Goal: Task Accomplishment & Management: Use online tool/utility

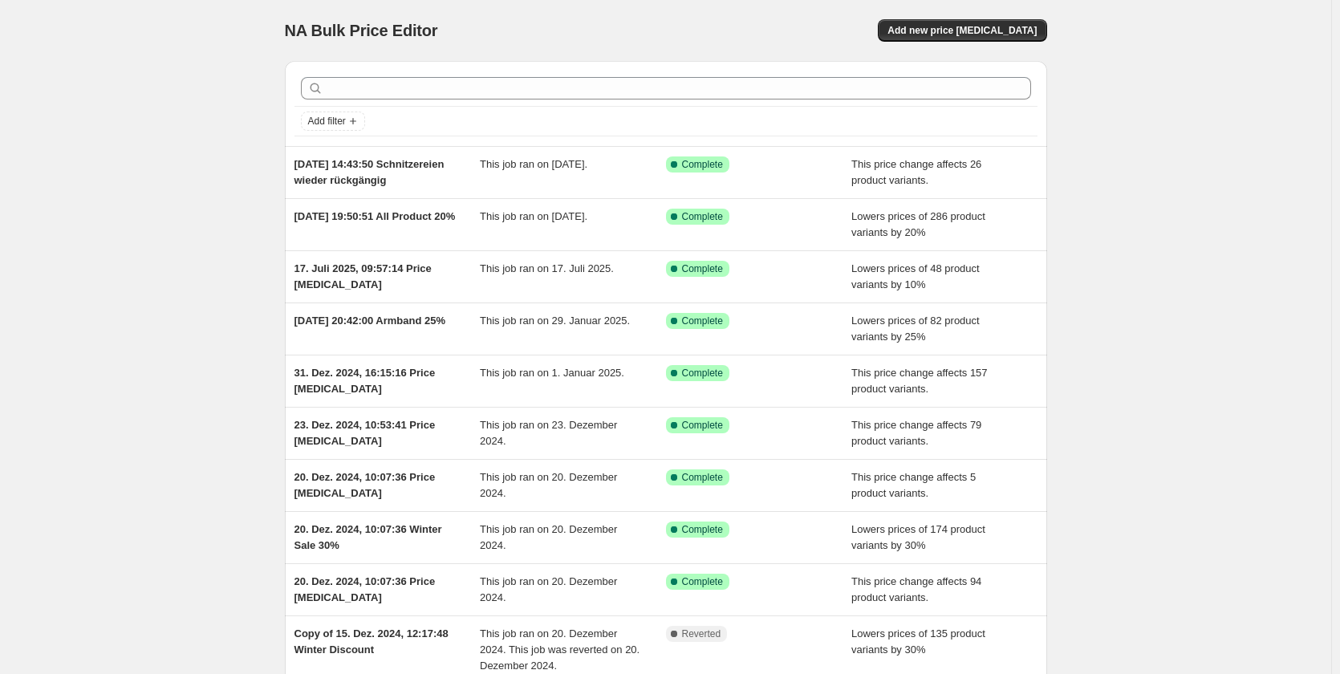
click at [937, 44] on div "NA Bulk Price Editor. This page is ready NA Bulk Price Editor Add new price [ME…" at bounding box center [666, 30] width 762 height 61
click at [950, 35] on span "Add new price [MEDICAL_DATA]" at bounding box center [961, 30] width 149 height 13
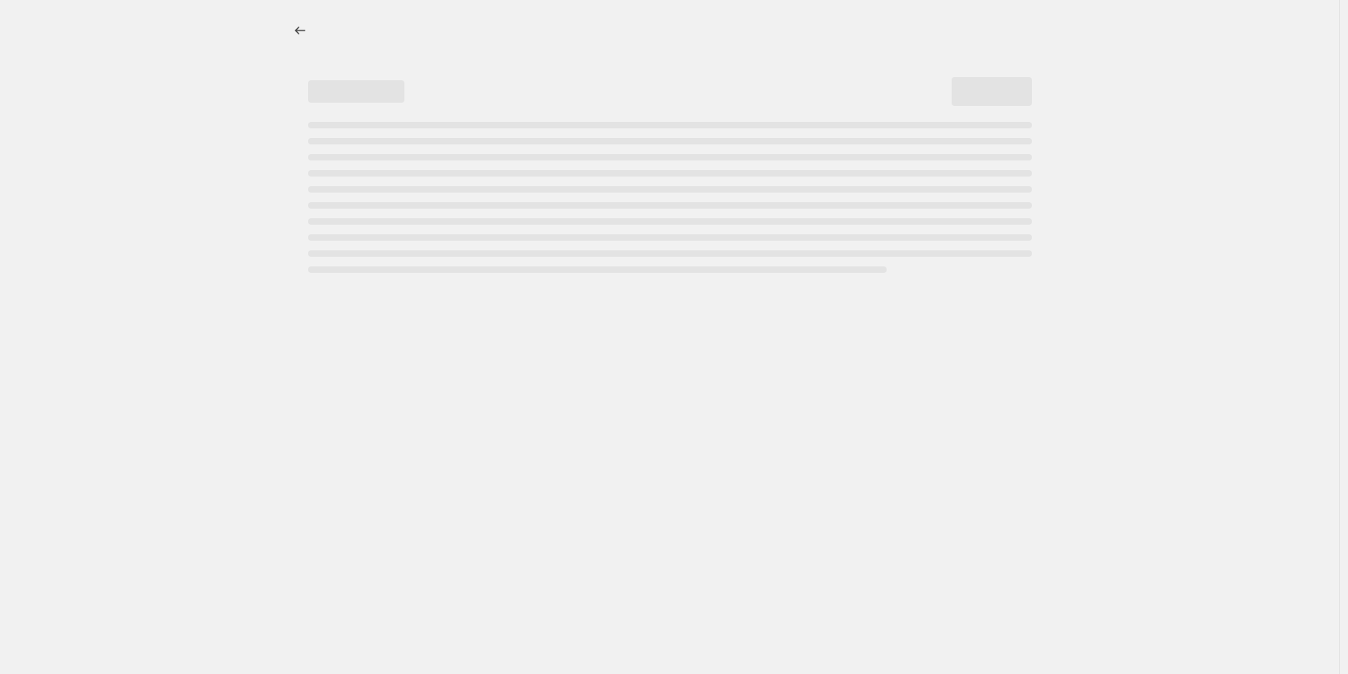
select select "percentage"
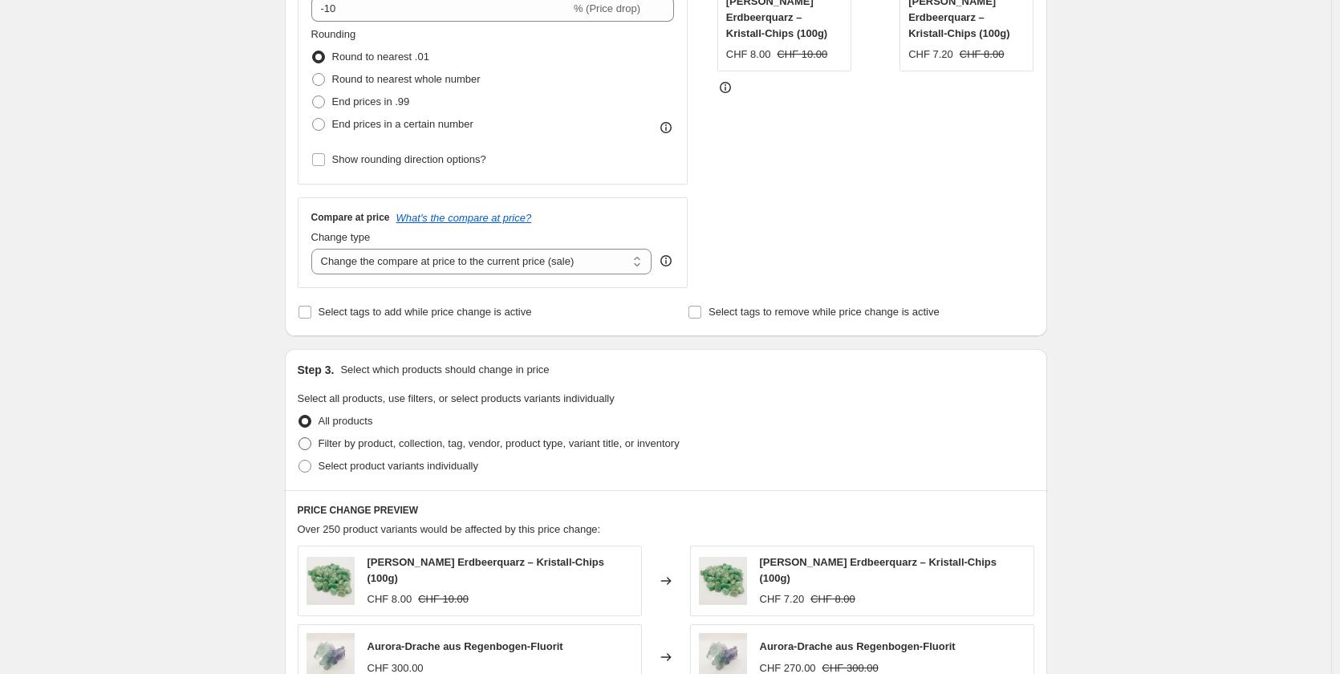
scroll to position [401, 0]
click at [347, 444] on span "Filter by product, collection, tag, vendor, product type, variant title, or inv…" at bounding box center [498, 442] width 361 height 12
click at [299, 437] on input "Filter by product, collection, tag, vendor, product type, variant title, or inv…" at bounding box center [298, 436] width 1 height 1
radio input "true"
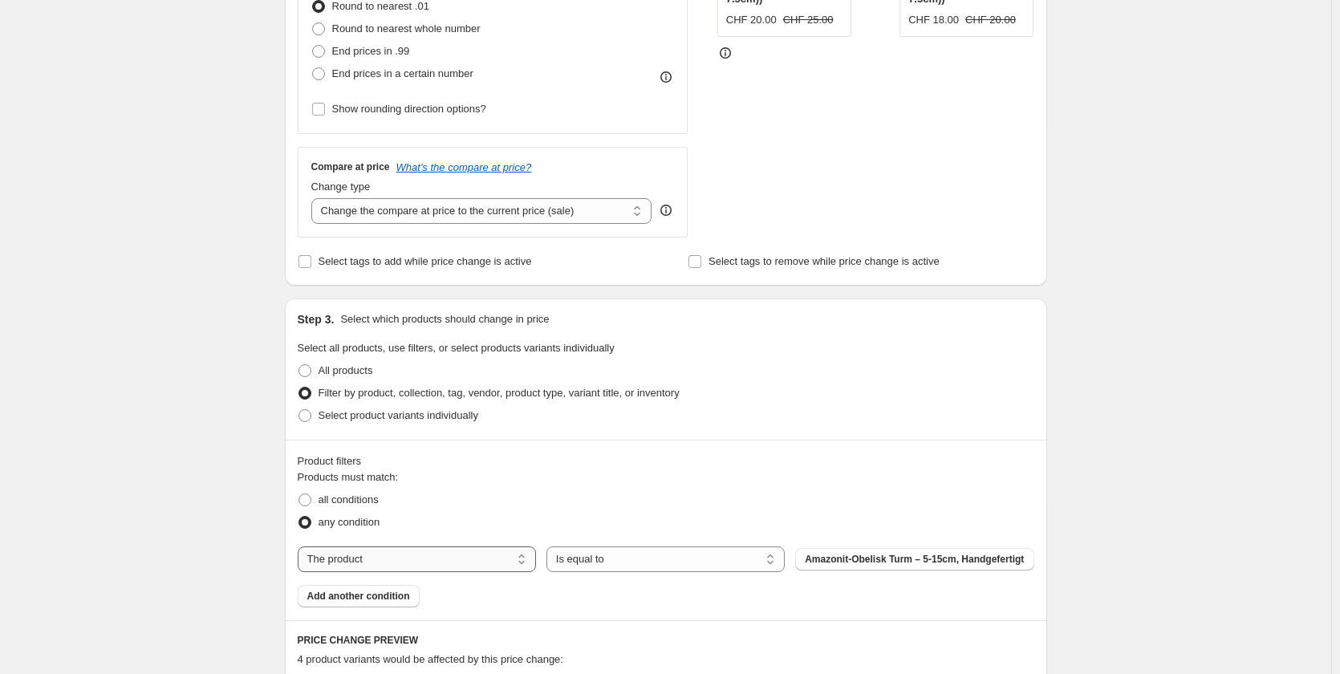
click at [468, 562] on select "The product The product's collection The product's tag The product's vendor The…" at bounding box center [417, 559] width 238 height 26
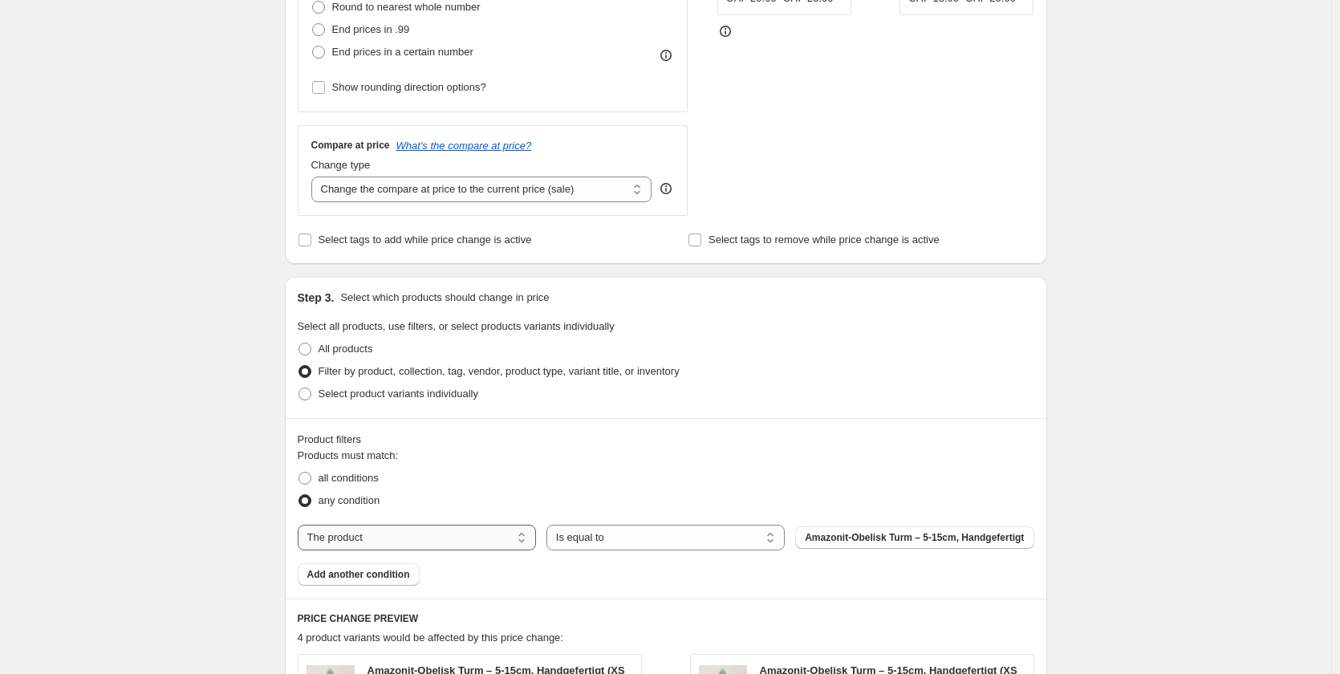
click at [476, 543] on select "The product The product's collection The product's tag The product's vendor The…" at bounding box center [417, 538] width 238 height 26
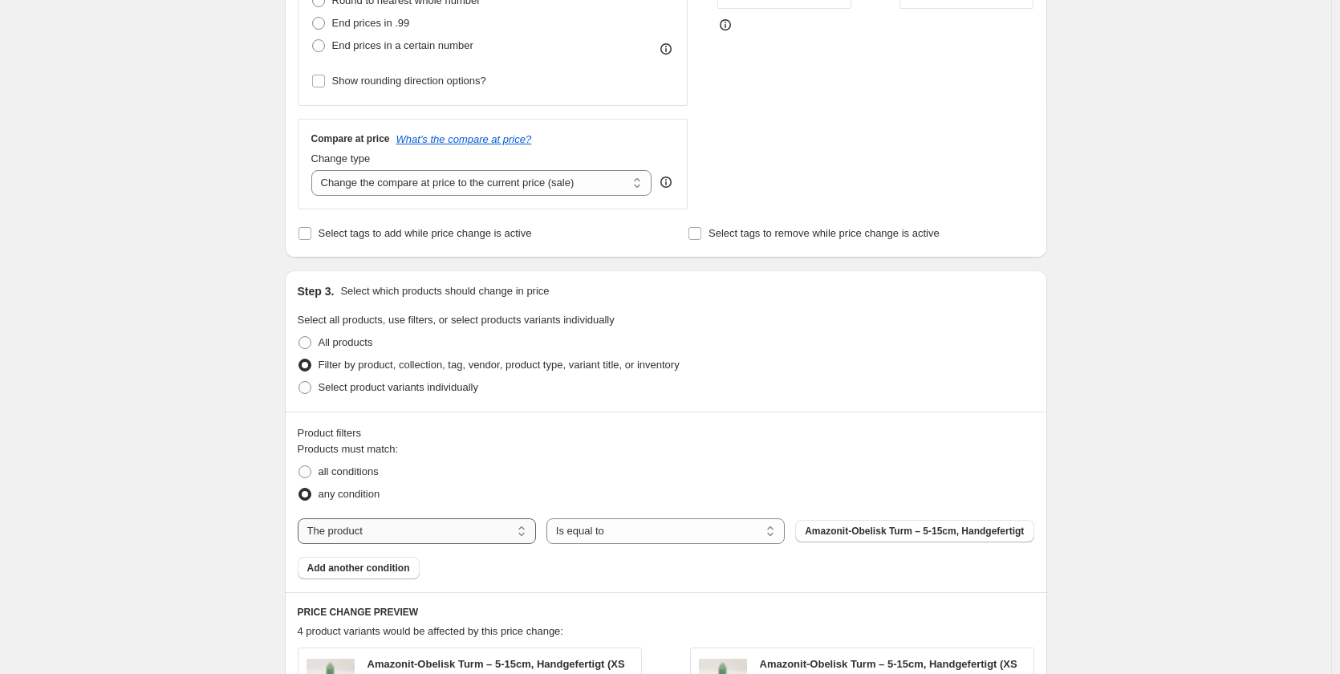
click at [472, 533] on select "The product The product's collection The product's tag The product's vendor The…" at bounding box center [417, 531] width 238 height 26
click at [462, 530] on select "The product The product's collection The product's tag The product's vendor The…" at bounding box center [417, 530] width 238 height 26
click at [447, 505] on div "Products must match: all conditions any condition The product The product's col…" at bounding box center [666, 509] width 736 height 138
click at [432, 533] on select "The product The product's collection The product's tag The product's vendor The…" at bounding box center [417, 530] width 238 height 26
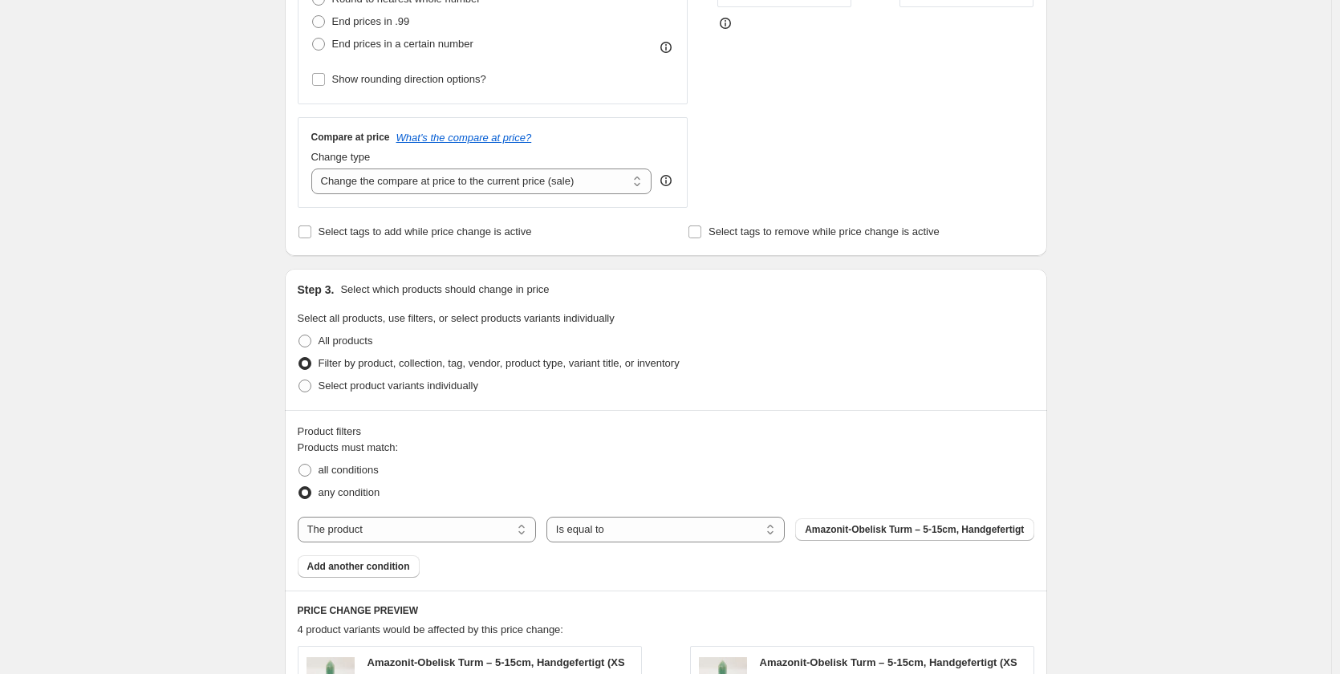
select select "collection"
click at [895, 529] on button "Amulette" at bounding box center [914, 529] width 238 height 22
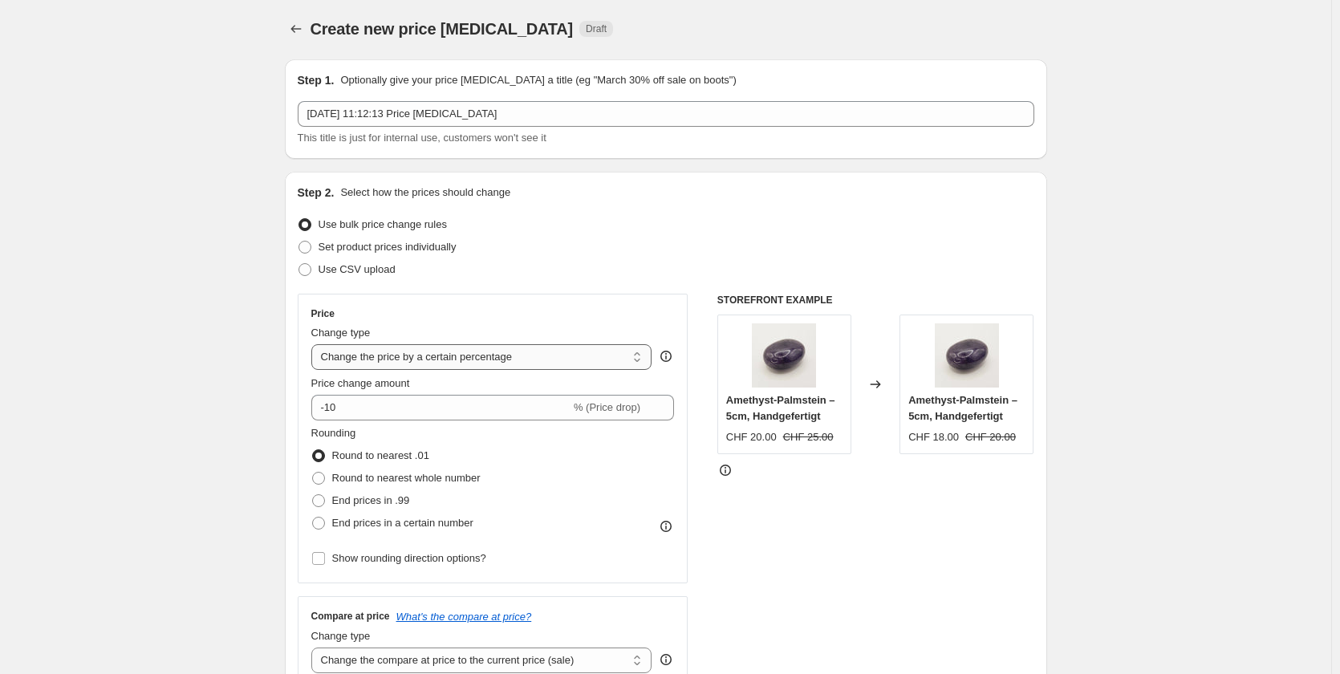
scroll to position [0, 0]
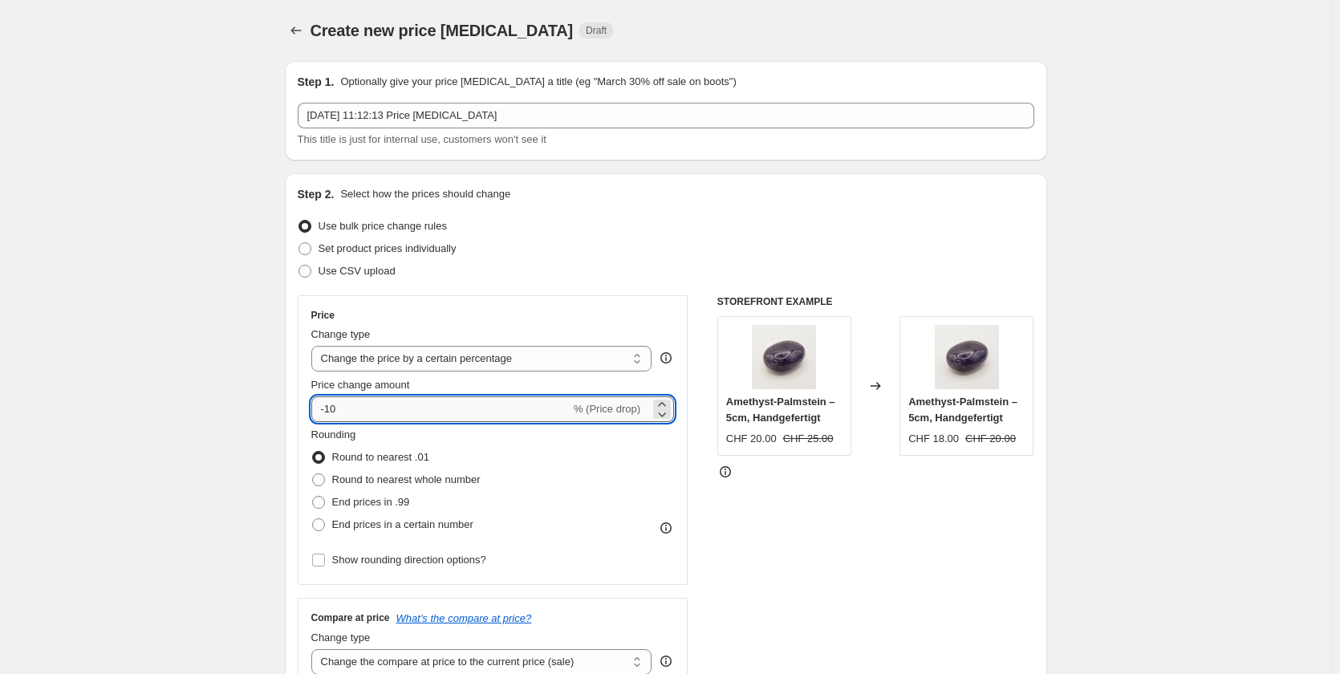
click at [378, 411] on input "-10" at bounding box center [440, 409] width 259 height 26
click at [453, 374] on div "Price Change type Change the price to a certain amount Change the price by a ce…" at bounding box center [492, 440] width 363 height 262
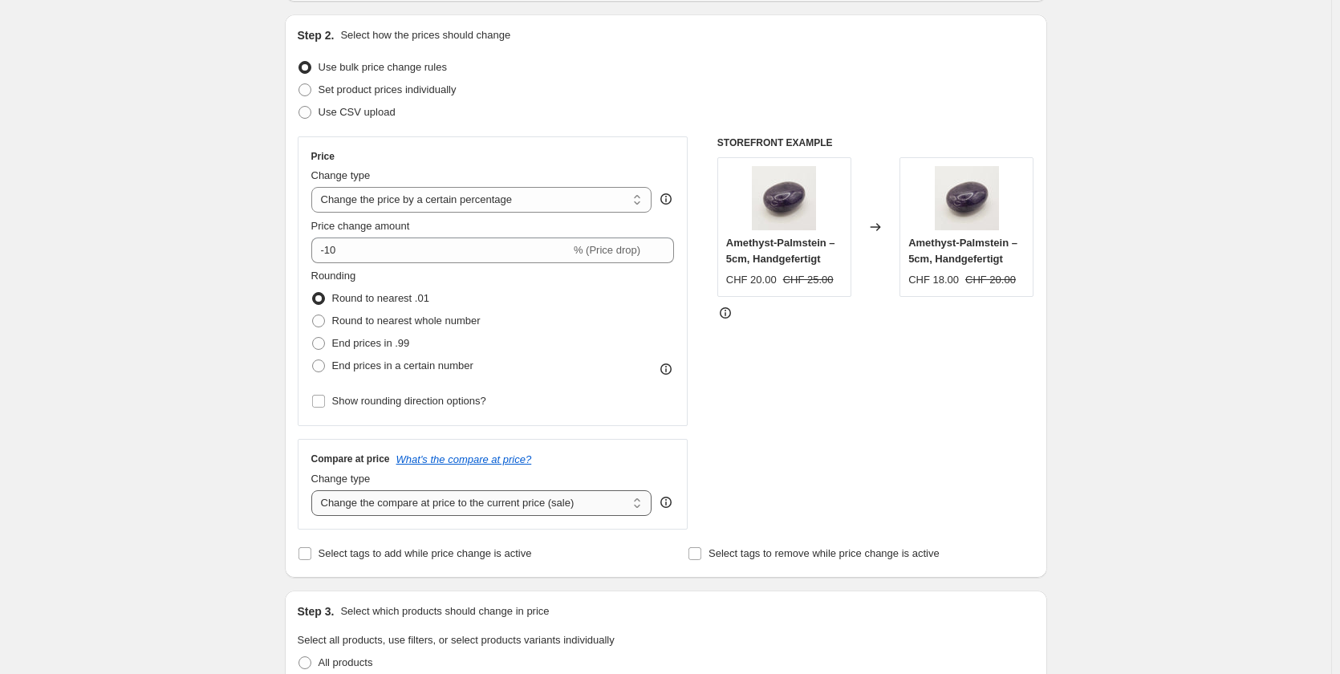
scroll to position [160, 0]
click at [440, 495] on select "Change the compare at price to the current price (sale) Change the compare at p…" at bounding box center [481, 502] width 341 height 26
click at [917, 399] on div "STOREFRONT EXAMPLE Amethyst-Palmstein – 5cm, Handgefertigt CHF 20.00 CHF 25.00 …" at bounding box center [875, 332] width 317 height 393
click at [503, 510] on select "Change the compare at price to the current price (sale) Change the compare at p…" at bounding box center [481, 502] width 341 height 26
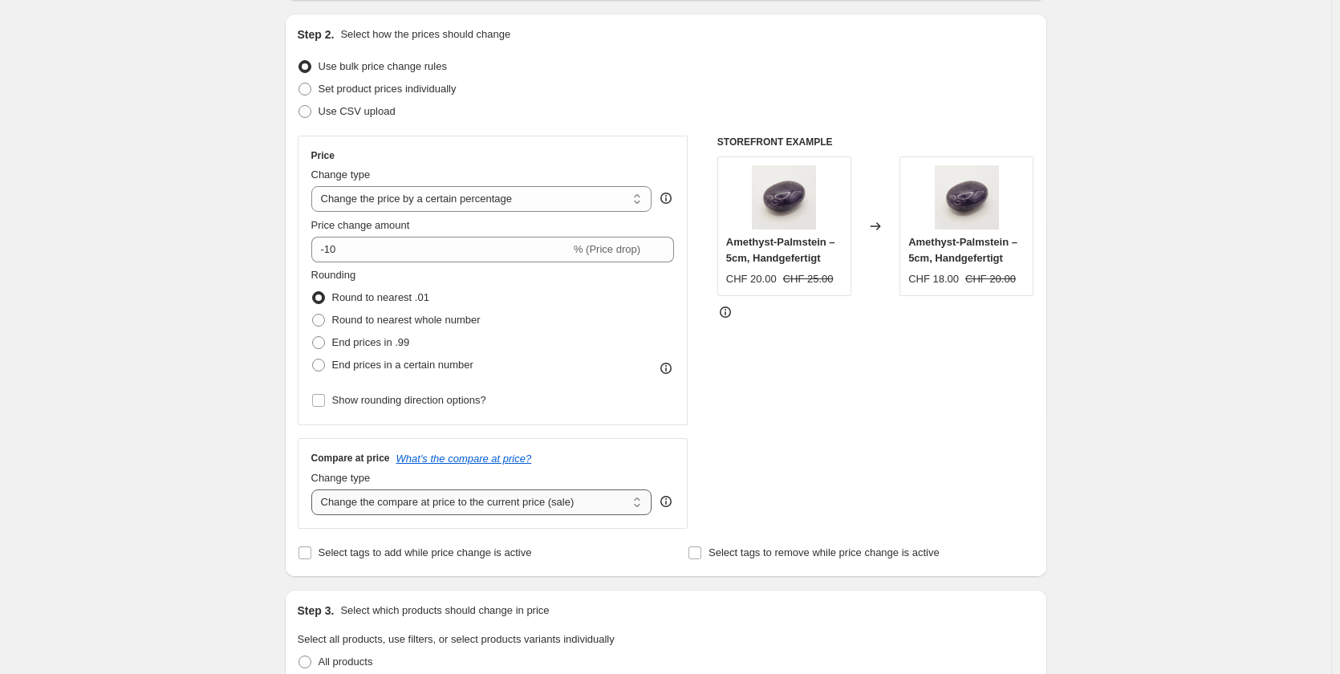
click at [314, 489] on select "Change the compare at price to the current price (sale) Change the compare at p…" at bounding box center [481, 502] width 341 height 26
click at [511, 195] on select "Change the price to a certain amount Change the price by a certain amount Chang…" at bounding box center [481, 199] width 341 height 26
click at [825, 456] on div "STOREFRONT EXAMPLE Amethyst-Palmstein – 5cm, Handgefertigt CHF 20.00 CHF 25.00 …" at bounding box center [875, 332] width 317 height 393
click at [581, 510] on select "Change the compare at price to the current price (sale) Change the compare at p…" at bounding box center [481, 502] width 341 height 26
click at [314, 489] on select "Change the compare at price to the current price (sale) Change the compare at p…" at bounding box center [481, 502] width 341 height 26
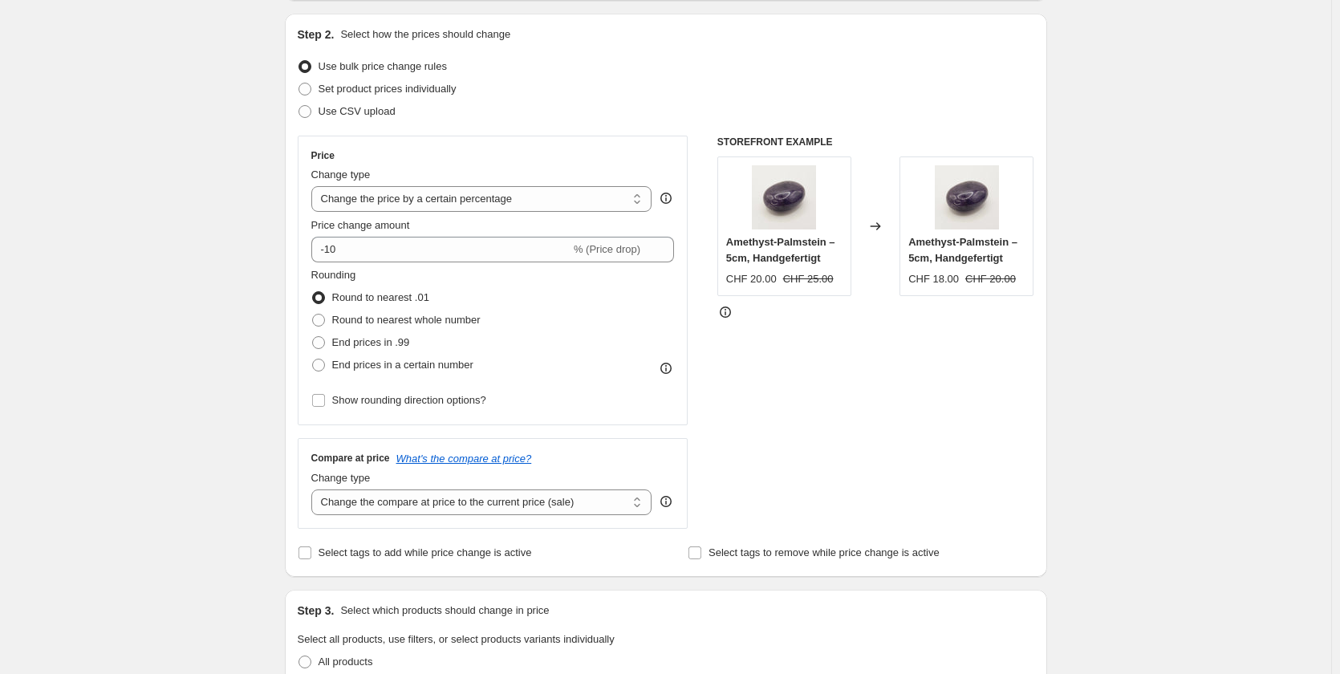
click at [780, 472] on div "STOREFRONT EXAMPLE Amethyst-Palmstein – 5cm, Handgefertigt CHF 20.00 CHF 25.00 …" at bounding box center [875, 332] width 317 height 393
click at [522, 509] on select "Change the compare at price to the current price (sale) Change the compare at p…" at bounding box center [481, 502] width 341 height 26
select select "no_change"
click at [314, 489] on select "Change the compare at price to the current price (sale) Change the compare at p…" at bounding box center [481, 502] width 341 height 26
click at [850, 462] on div "STOREFRONT EXAMPLE Amethyst-Palmstein – 5cm, Handgefertigt CHF 20.00 CHF 25.00 …" at bounding box center [875, 332] width 317 height 393
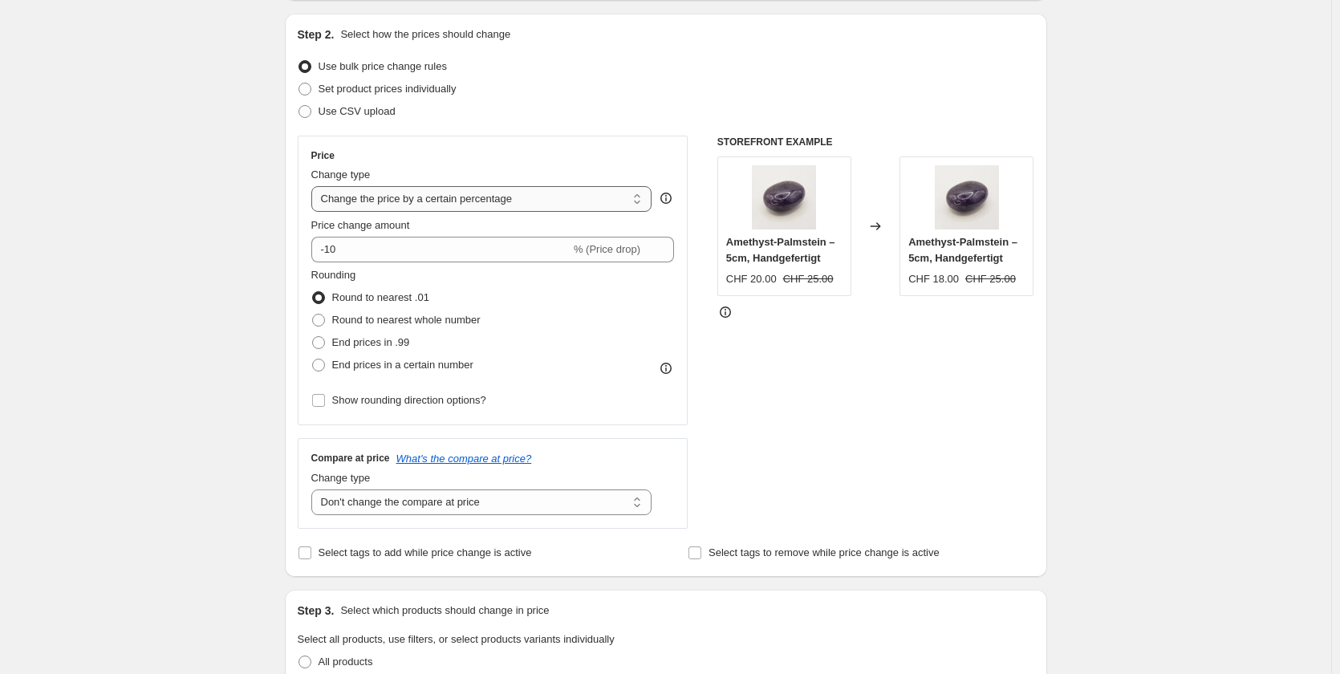
click at [520, 186] on select "Change the price to a certain amount Change the price by a certain amount Chang…" at bounding box center [481, 199] width 341 height 26
select select "ecap"
click at [314, 186] on select "Change the price to a certain amount Change the price by a certain amount Chang…" at bounding box center [481, 199] width 341 height 26
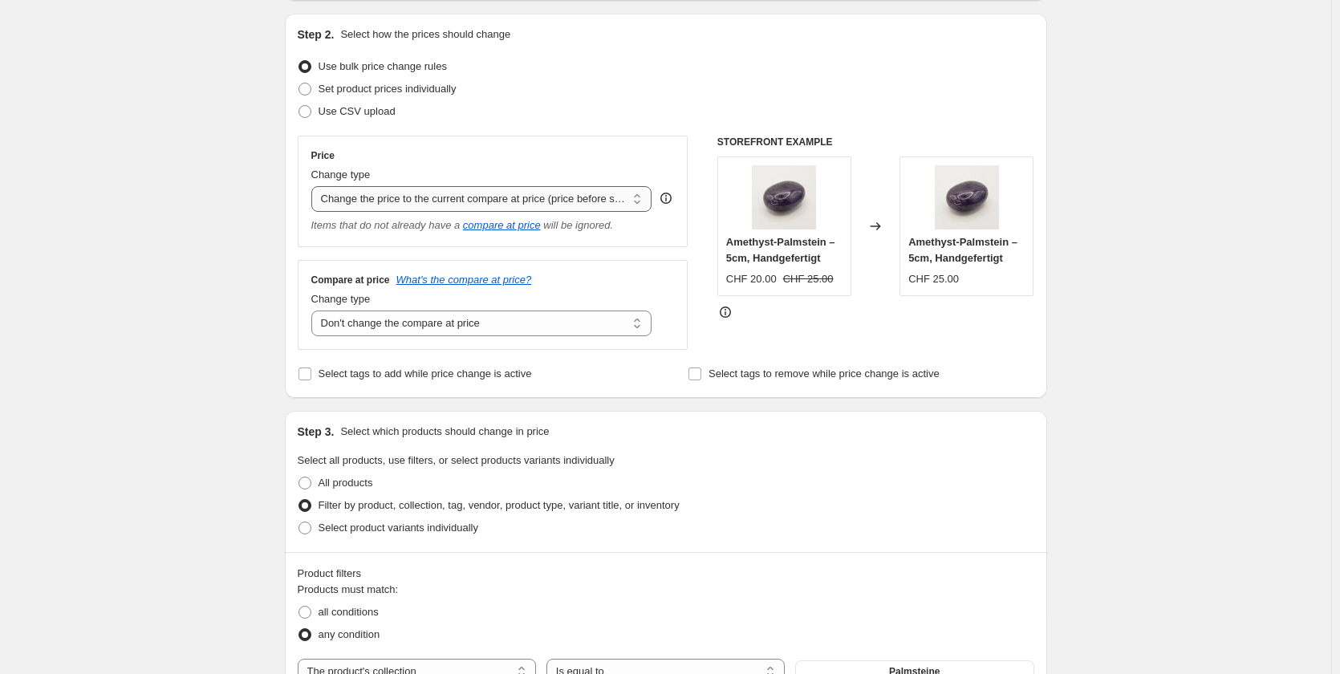
click at [578, 199] on select "Change the price to a certain amount Change the price by a certain amount Chang…" at bounding box center [481, 199] width 341 height 26
click at [667, 162] on div "Price Change type Change the price to a certain amount Change the price by a ce…" at bounding box center [492, 191] width 363 height 84
click at [470, 322] on select "Change the compare at price to the current price (sale) Change the compare at p…" at bounding box center [481, 323] width 341 height 26
select select "remove"
click at [314, 311] on select "Change the compare at price to the current price (sale) Change the compare at p…" at bounding box center [481, 323] width 341 height 26
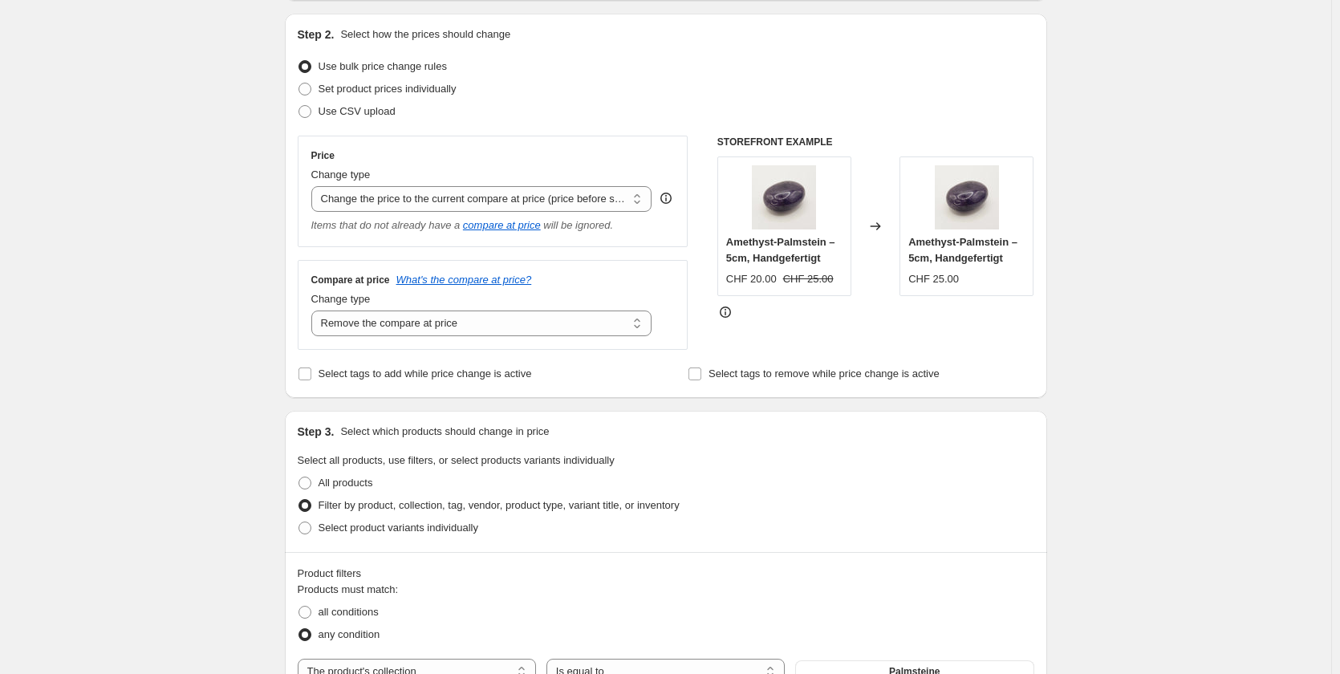
click at [833, 496] on div "Filter by product, collection, tag, vendor, product type, variant title, or inv…" at bounding box center [666, 505] width 736 height 22
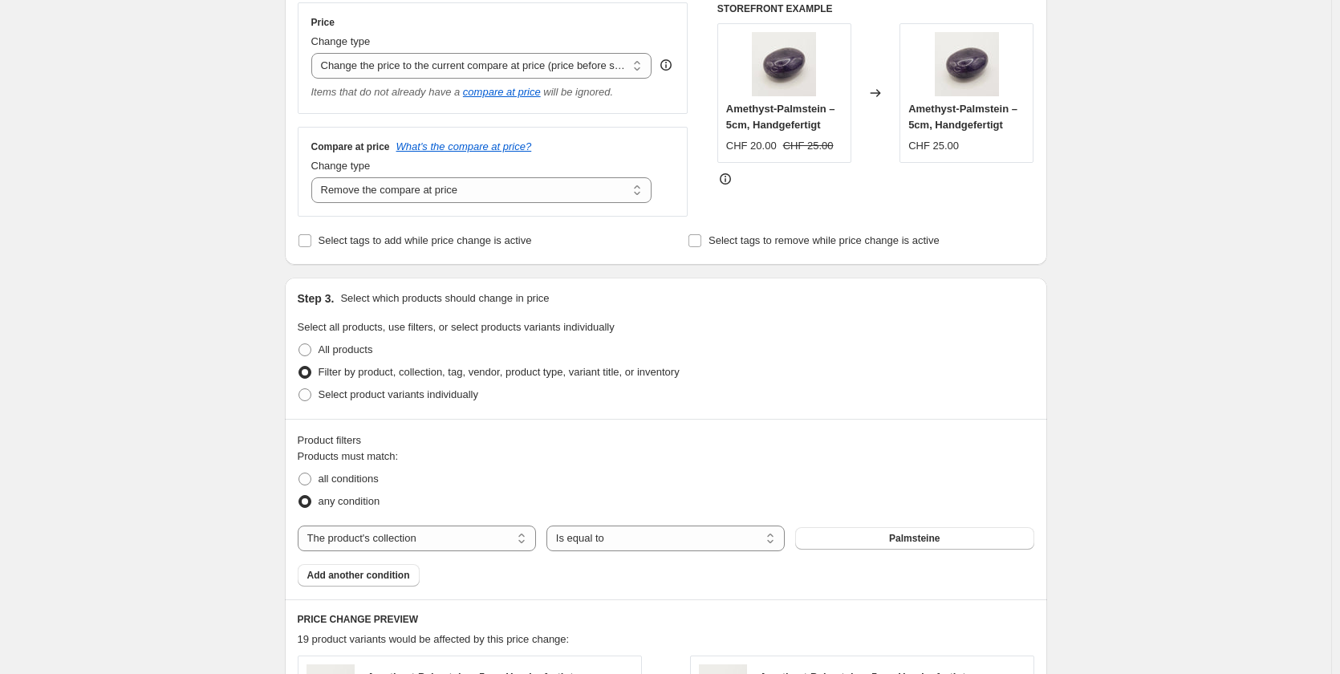
scroll to position [292, 0]
click at [1174, 497] on div "Create new price [MEDICAL_DATA]. This page is ready Create new price [MEDICAL_D…" at bounding box center [665, 515] width 1331 height 1615
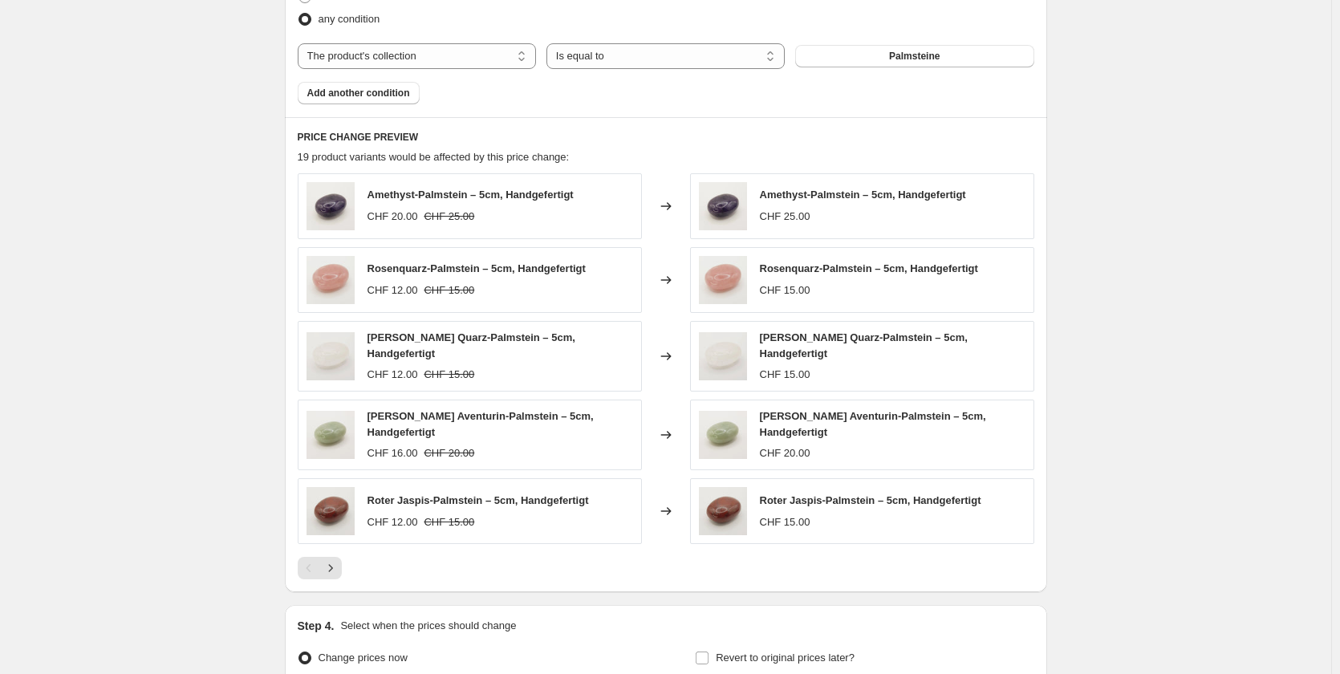
scroll to position [774, 0]
click at [333, 561] on icon "Next" at bounding box center [330, 569] width 16 height 16
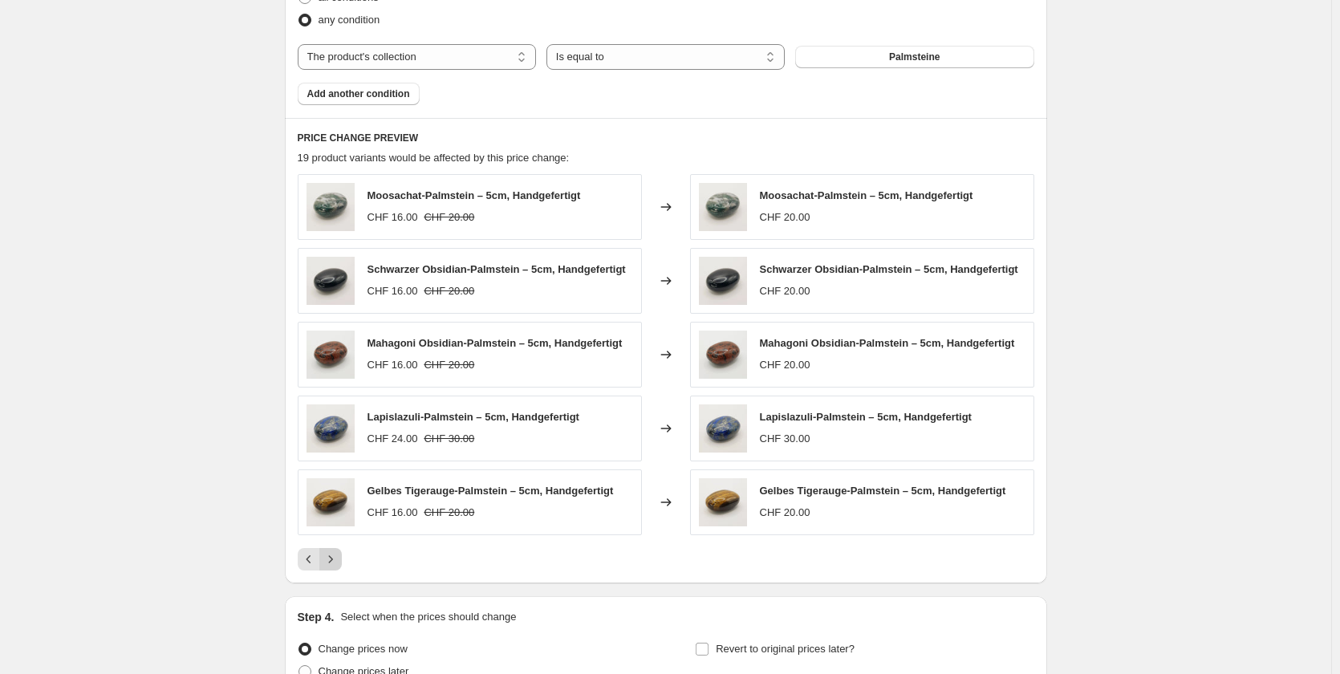
click at [333, 560] on icon "Next" at bounding box center [330, 559] width 16 height 16
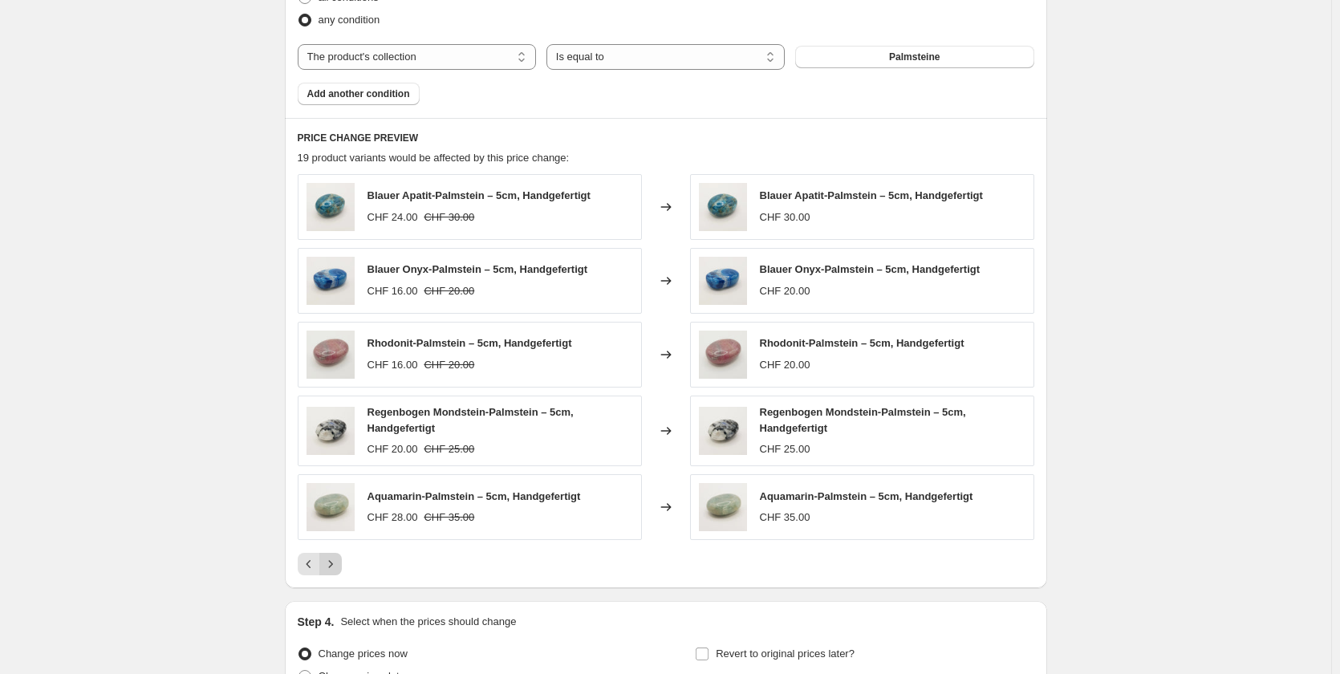
click at [333, 560] on icon "Next" at bounding box center [330, 564] width 16 height 16
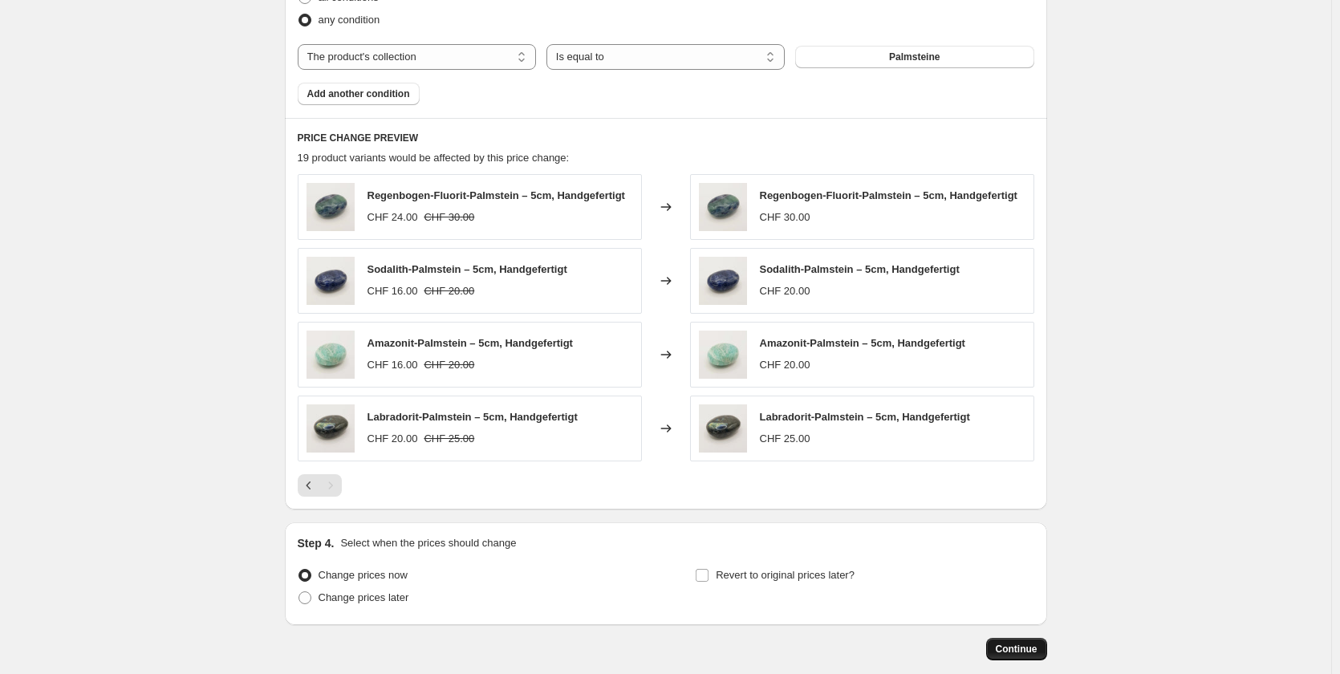
click at [1036, 643] on span "Continue" at bounding box center [1016, 648] width 42 height 13
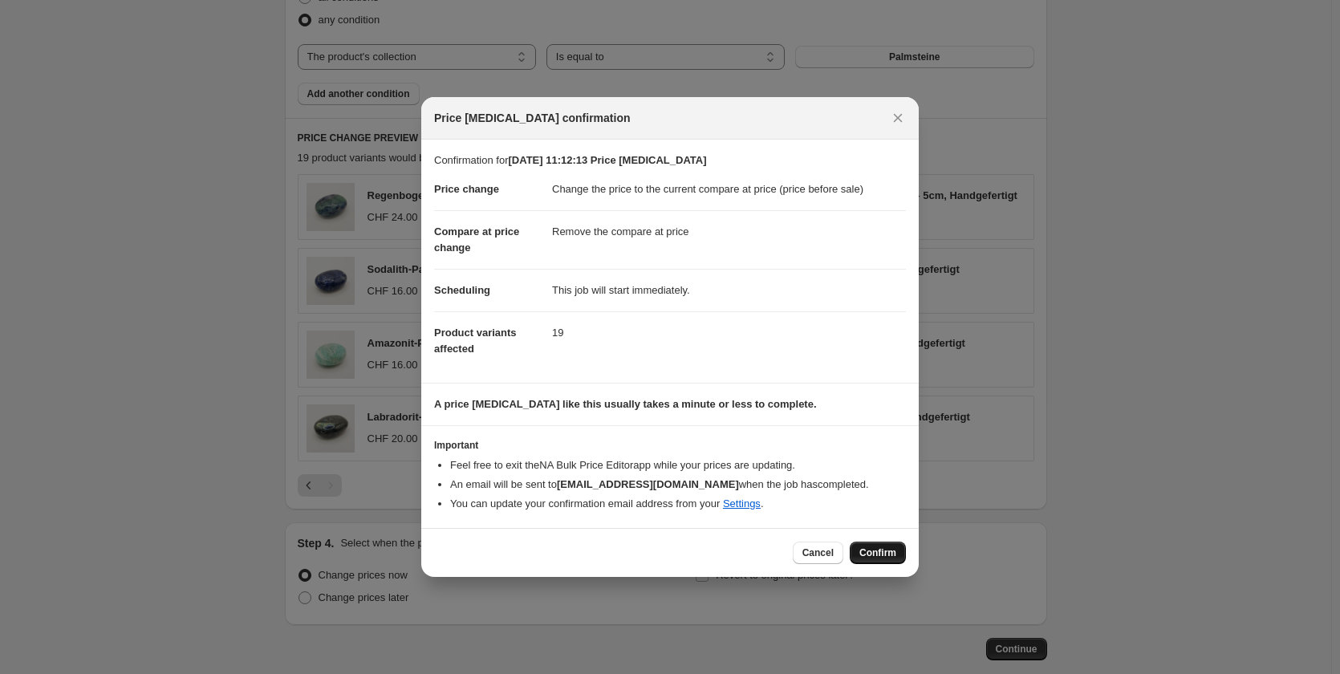
click at [869, 549] on span "Confirm" at bounding box center [877, 552] width 37 height 13
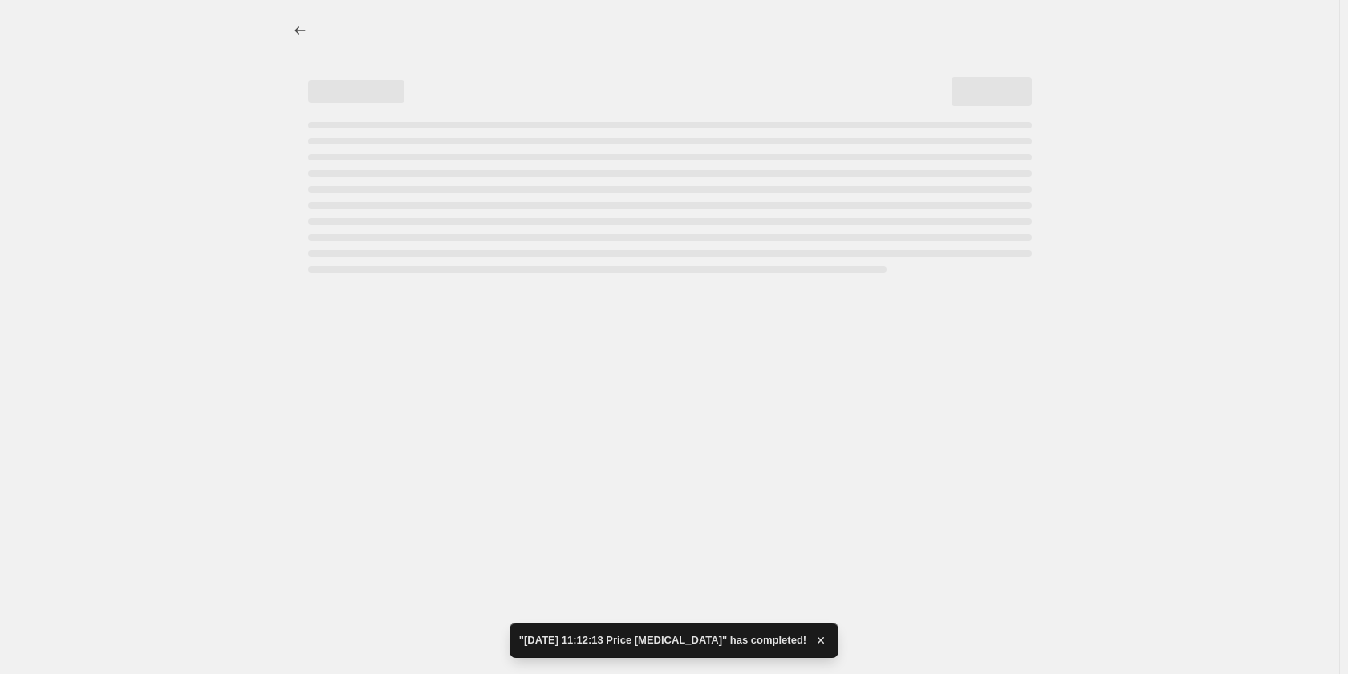
select select "ecap"
select select "remove"
select select "collection"
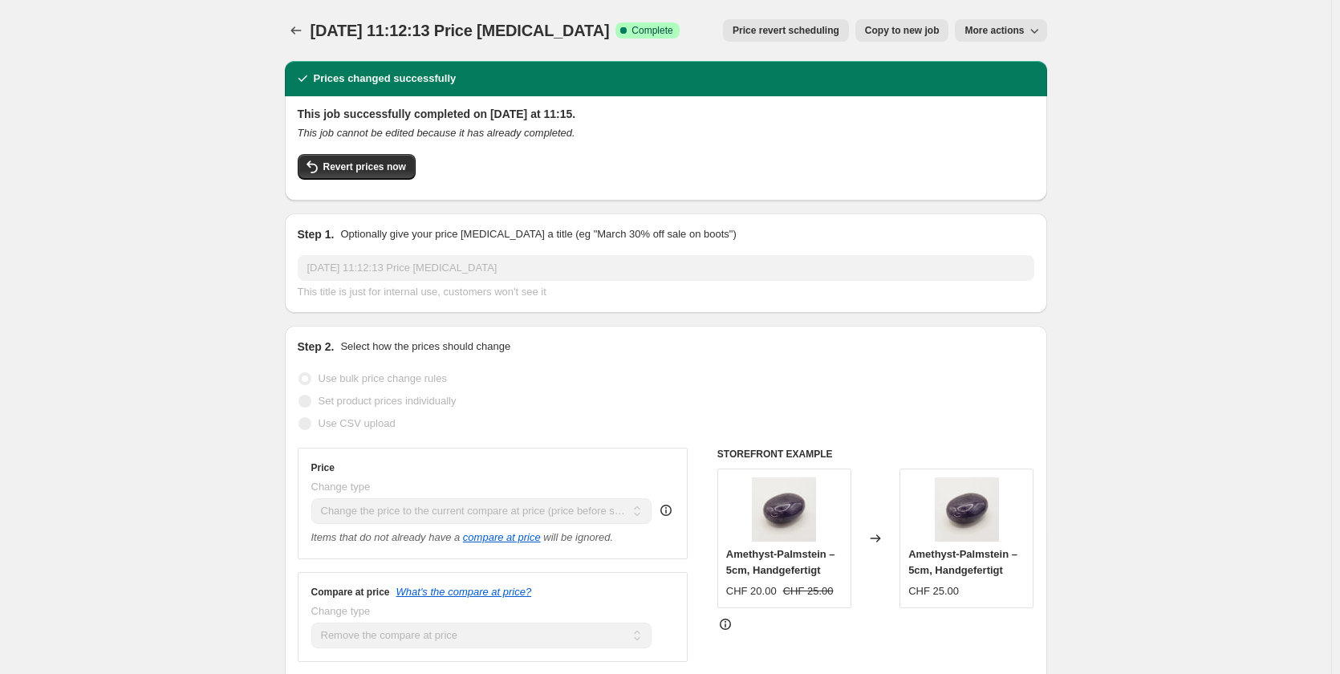
click at [991, 23] on button "More actions" at bounding box center [999, 30] width 91 height 22
click at [913, 88] on div "Prices changed successfully" at bounding box center [666, 78] width 762 height 35
drag, startPoint x: 636, startPoint y: 36, endPoint x: 551, endPoint y: 42, distance: 85.2
click at [614, 41] on div "[DATE] 11:12:13 Price [MEDICAL_DATA] Success Complete Complete" at bounding box center [494, 30] width 369 height 22
click at [541, 39] on span "[DATE] 11:12:13 Price [MEDICAL_DATA]" at bounding box center [459, 31] width 299 height 18
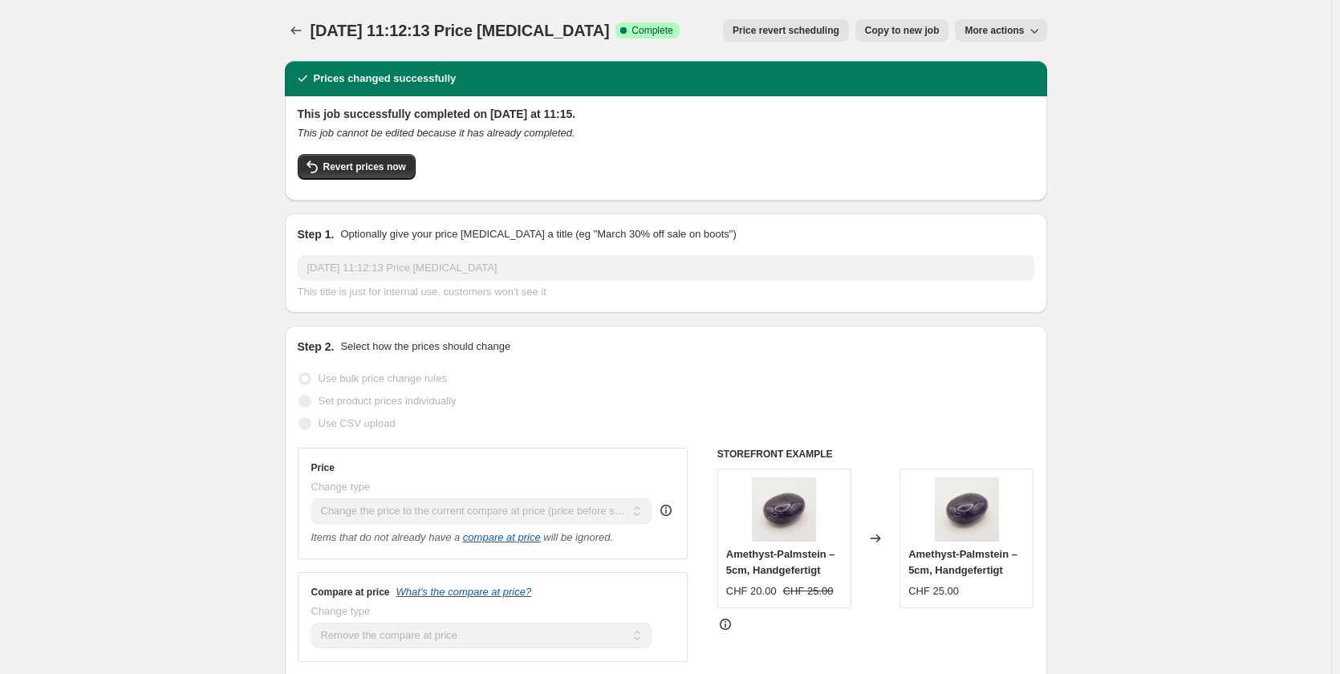
click at [541, 34] on span "[DATE] 11:12:13 Price [MEDICAL_DATA]" at bounding box center [459, 31] width 299 height 18
click at [533, 68] on div "Prices changed successfully" at bounding box center [666, 78] width 762 height 35
click at [291, 28] on icon "Price change jobs" at bounding box center [296, 30] width 16 height 16
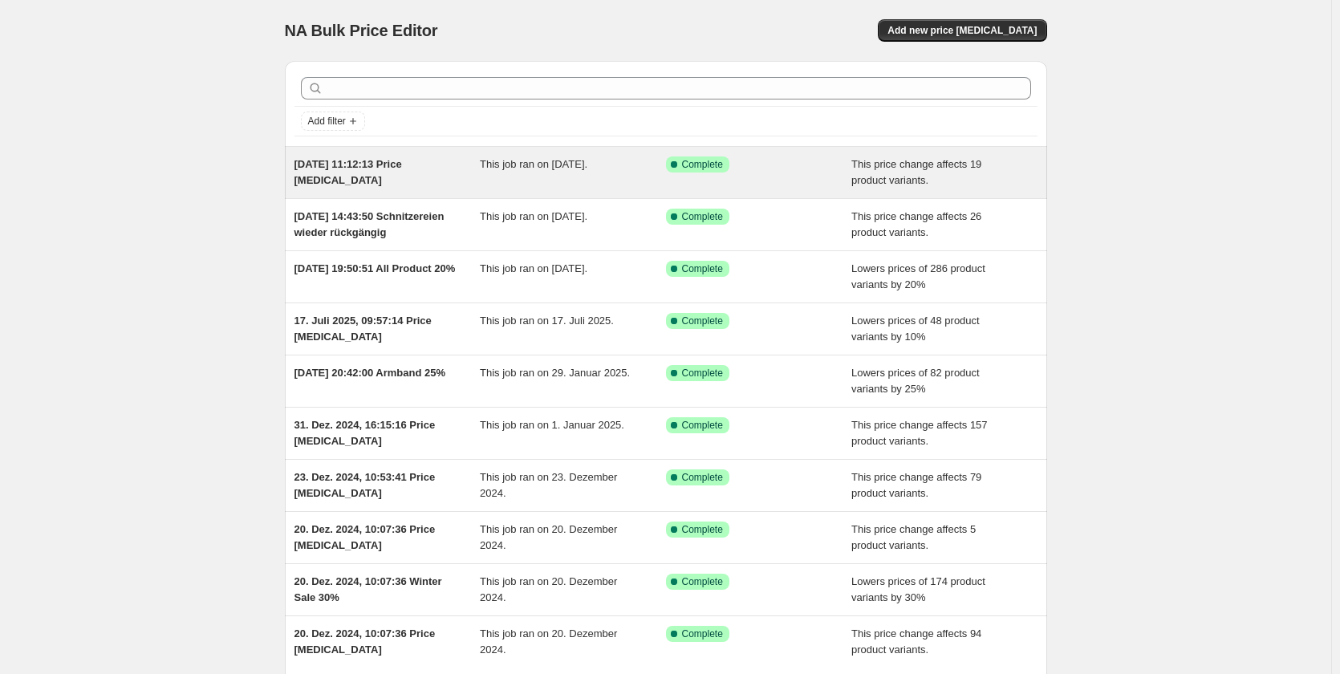
click at [428, 174] on div "[DATE] 11:12:13 Price [MEDICAL_DATA]" at bounding box center [387, 172] width 186 height 32
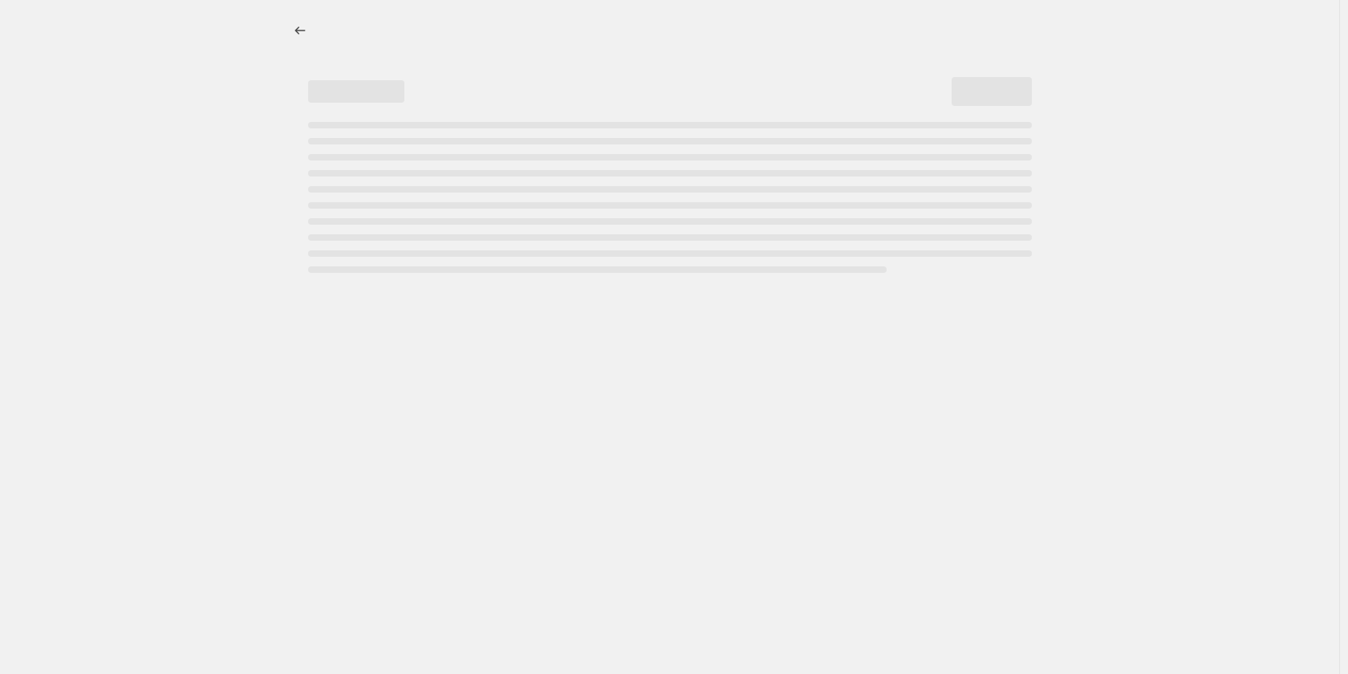
select select "ecap"
select select "remove"
select select "collection"
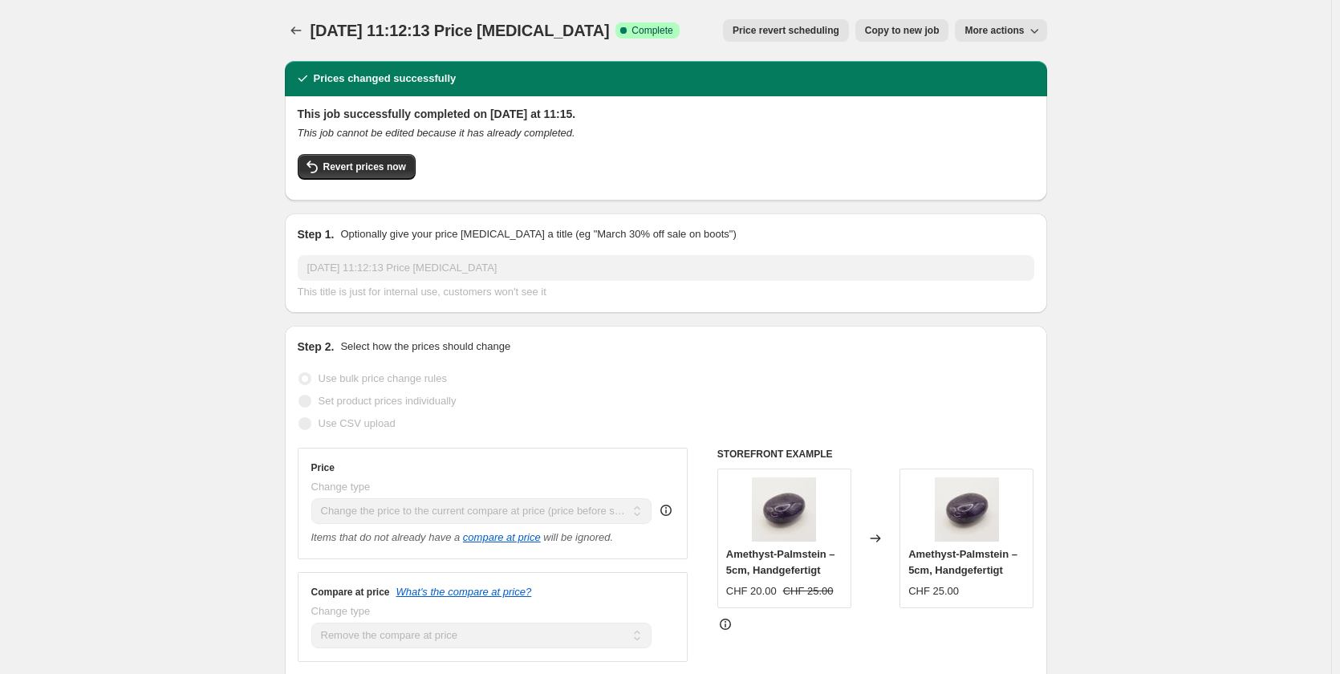
click at [296, 43] on div "[DATE] 11:12:13 Price [MEDICAL_DATA]. This page is ready [DATE] 11:12:13 Price …" at bounding box center [666, 30] width 762 height 61
click at [307, 22] on button "Price change jobs" at bounding box center [296, 30] width 22 height 22
